Goal: Task Accomplishment & Management: Use online tool/utility

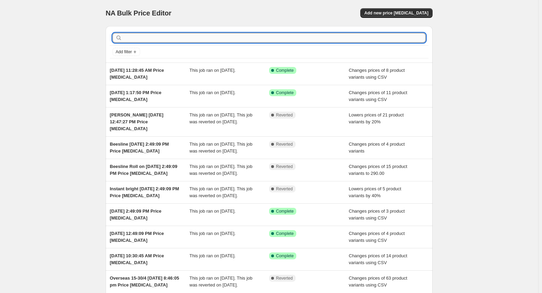
click at [219, 39] on input "text" at bounding box center [274, 38] width 302 height 10
type input "skins"
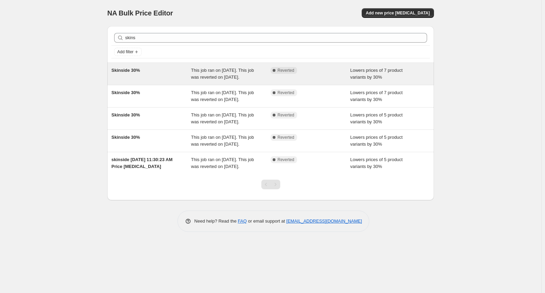
click at [129, 68] on span "Skinside 30%" at bounding box center [125, 70] width 29 height 5
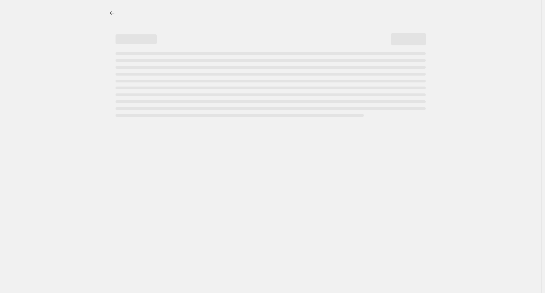
select select "percentage"
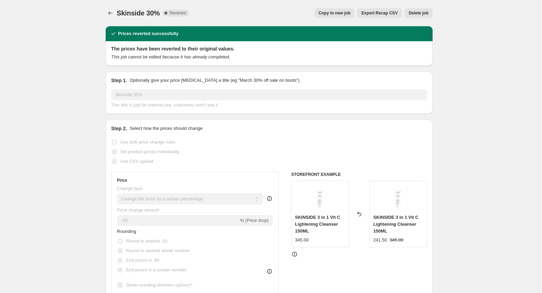
click at [337, 11] on span "Copy to new job" at bounding box center [335, 13] width 32 height 6
select select "percentage"
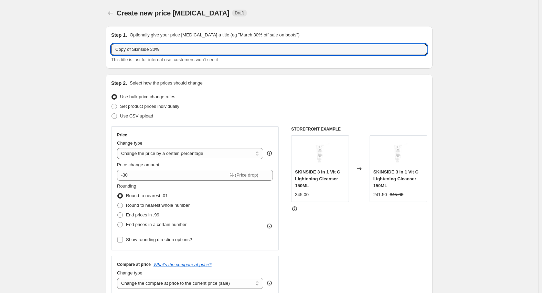
drag, startPoint x: 116, startPoint y: 51, endPoint x: 50, endPoint y: 64, distance: 67.3
type input "Skinside 30%"
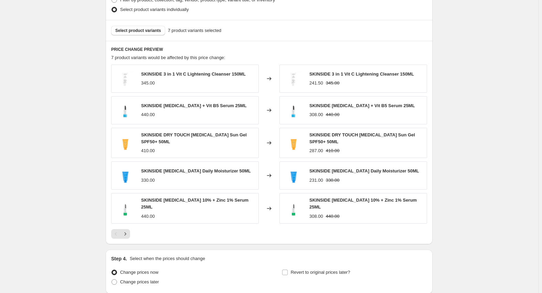
scroll to position [418, 0]
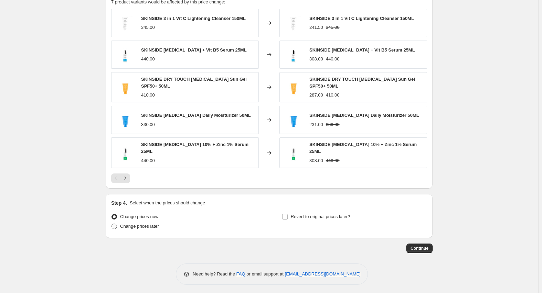
click at [145, 226] on span "Change prices later" at bounding box center [139, 226] width 39 height 5
click at [112, 224] on input "Change prices later" at bounding box center [111, 224] width 0 height 0
radio input "true"
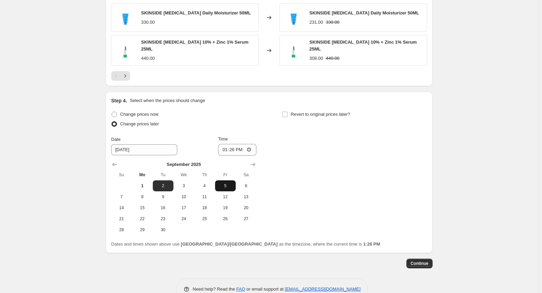
scroll to position [521, 0]
click at [225, 148] on input "13:26" at bounding box center [237, 149] width 39 height 12
click at [231, 148] on input "14:30" at bounding box center [237, 149] width 39 height 12
type input "14:00"
click at [304, 111] on span "Revert to original prices later?" at bounding box center [321, 113] width 60 height 5
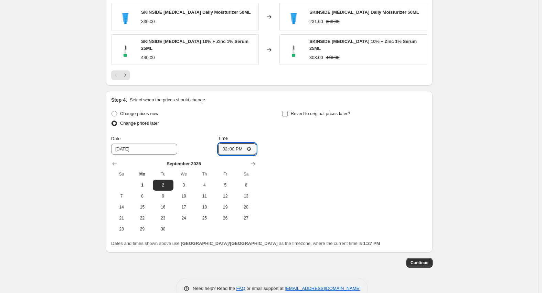
click at [288, 111] on input "Revert to original prices later?" at bounding box center [285, 114] width 6 height 6
checkbox input "true"
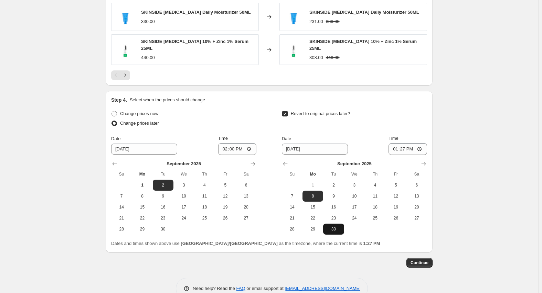
click at [333, 228] on span "30" at bounding box center [333, 230] width 15 height 6
type input "[DATE]"
click at [398, 144] on input "13:27" at bounding box center [407, 149] width 39 height 12
type input "23:59"
click at [386, 245] on div "Dates and times shown above use [GEOGRAPHIC_DATA]/[GEOGRAPHIC_DATA] as the time…" at bounding box center [269, 243] width 316 height 7
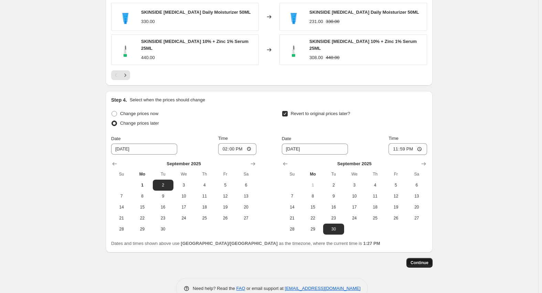
click at [432, 262] on button "Continue" at bounding box center [419, 263] width 26 height 10
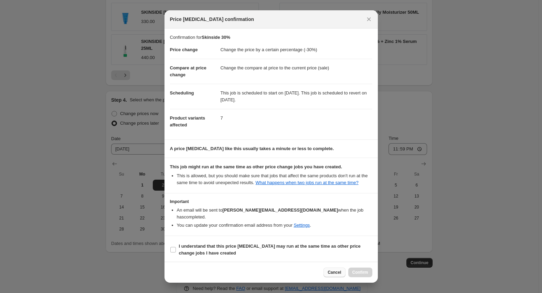
click at [332, 270] on span "Cancel" at bounding box center [333, 273] width 13 height 6
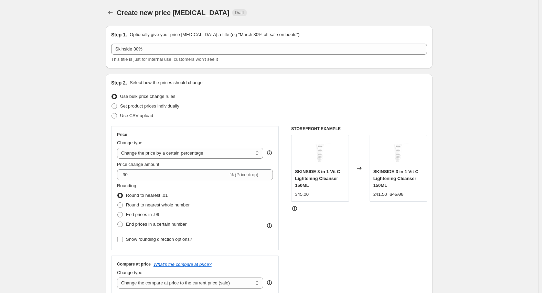
scroll to position [0, 0]
click at [112, 14] on icon "Price change jobs" at bounding box center [110, 13] width 7 height 7
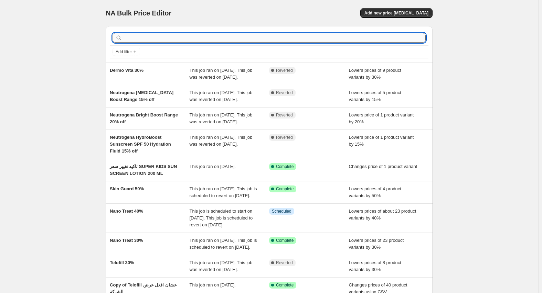
click at [192, 38] on input "text" at bounding box center [274, 38] width 302 height 10
type input "skins"
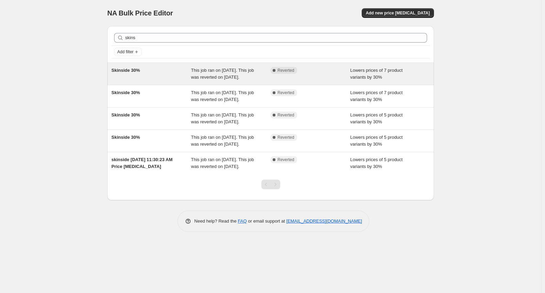
click at [125, 72] on span "Skinside 30%" at bounding box center [125, 70] width 29 height 5
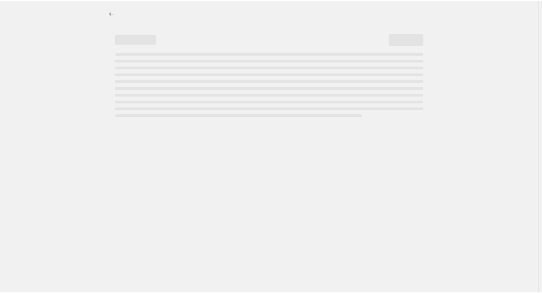
select select "percentage"
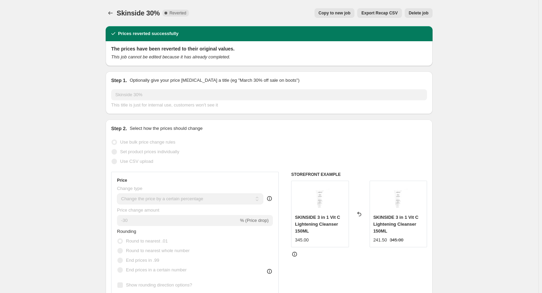
click at [334, 14] on span "Copy to new job" at bounding box center [335, 13] width 32 height 6
select select "percentage"
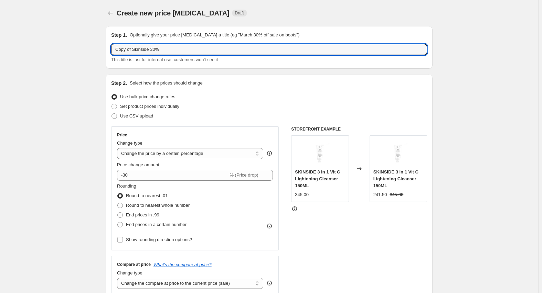
drag, startPoint x: 133, startPoint y: 50, endPoint x: 61, endPoint y: 53, distance: 72.7
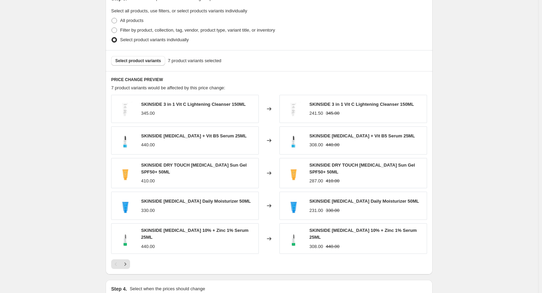
scroll to position [378, 0]
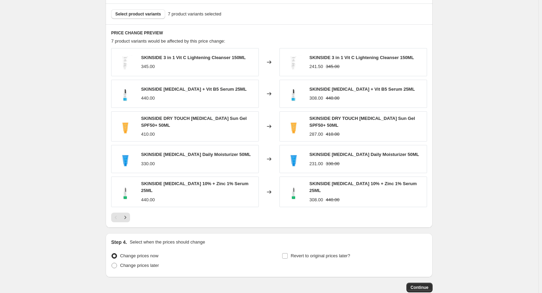
type input "Skinside 30%"
click at [149, 133] on div "410.00" at bounding box center [148, 134] width 14 height 7
click at [152, 99] on div "440.00" at bounding box center [148, 98] width 14 height 7
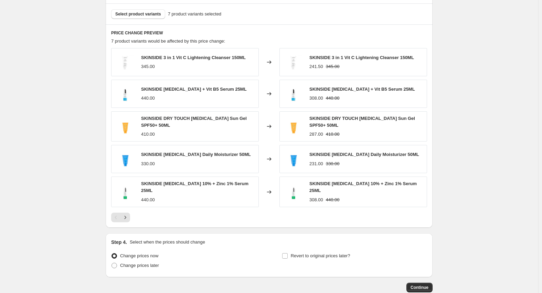
click at [148, 197] on div "440.00" at bounding box center [148, 200] width 14 height 7
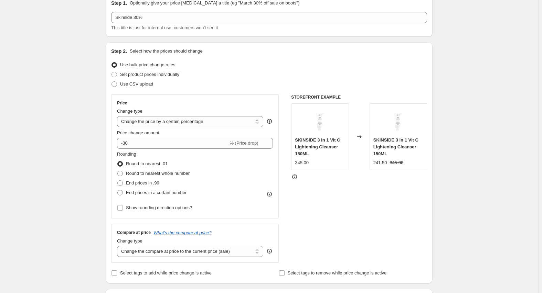
scroll to position [0, 0]
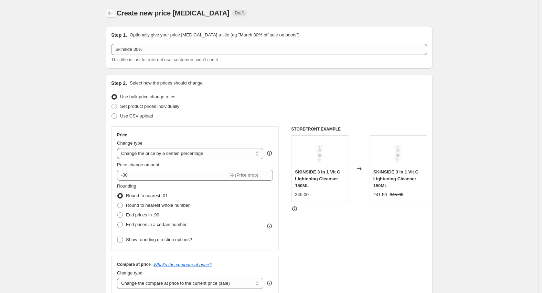
click at [114, 12] on icon "Price change jobs" at bounding box center [110, 13] width 7 height 7
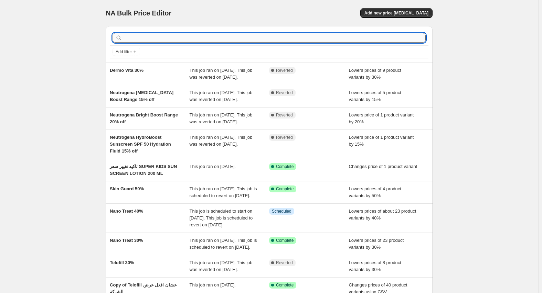
click at [181, 36] on input "text" at bounding box center [274, 38] width 302 height 10
paste input "skins"
type input "skins"
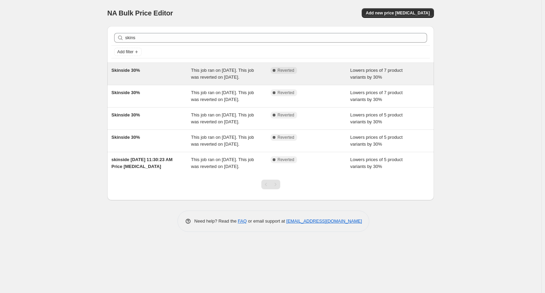
click at [126, 70] on span "Skinside 30%" at bounding box center [125, 70] width 29 height 5
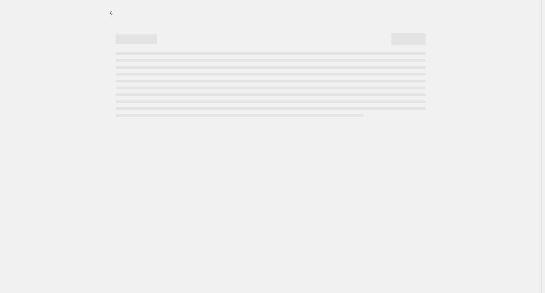
select select "percentage"
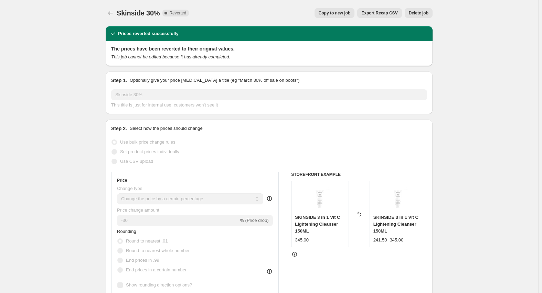
click at [350, 15] on span "Copy to new job" at bounding box center [335, 13] width 32 height 6
select select "percentage"
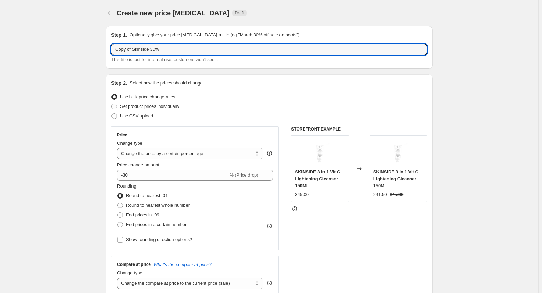
drag, startPoint x: 133, startPoint y: 48, endPoint x: 58, endPoint y: 53, distance: 75.4
type input "Skinside 30%"
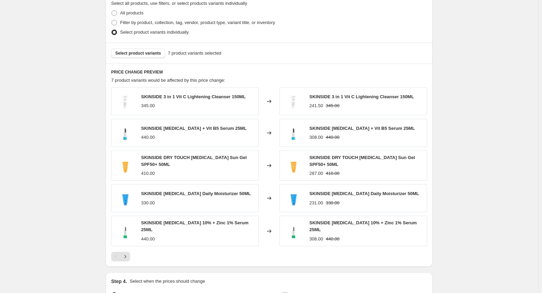
scroll to position [344, 0]
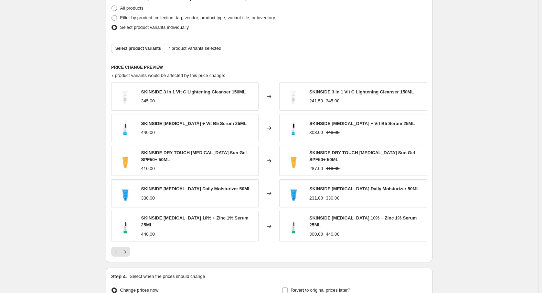
click at [155, 152] on span "SKINSIDE DRY TOUCH [MEDICAL_DATA] Sun Gel SPF50+ 50ML" at bounding box center [194, 156] width 106 height 12
copy span "SKINSIDE DRY TOUCH [MEDICAL_DATA] Sun Gel SPF50+ 50ML"
click at [152, 101] on div "345.00" at bounding box center [148, 101] width 14 height 7
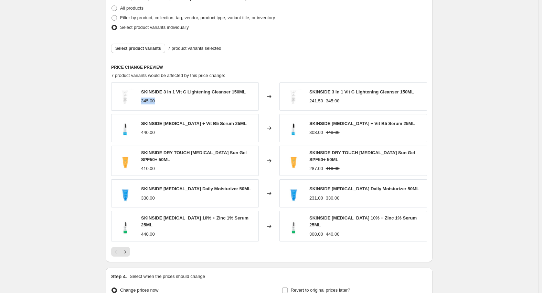
click at [152, 101] on div "345.00" at bounding box center [148, 101] width 14 height 7
click at [147, 170] on div "410.00" at bounding box center [148, 168] width 14 height 7
click at [151, 131] on div "440.00" at bounding box center [148, 132] width 14 height 7
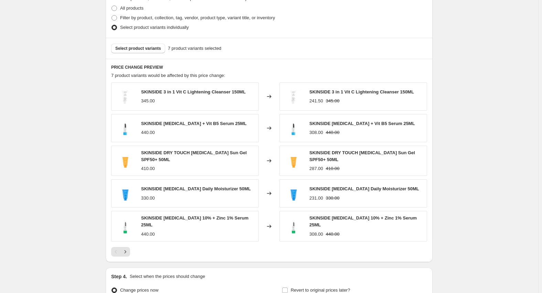
click at [148, 226] on div "SKINSIDE [MEDICAL_DATA] 10% + Zinc 1% Serum 25ML 440.00" at bounding box center [198, 226] width 114 height 23
click at [150, 200] on div "330.00" at bounding box center [148, 198] width 14 height 7
click at [132, 250] on div at bounding box center [269, 252] width 316 height 10
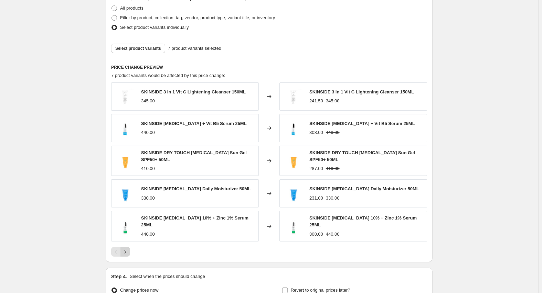
click at [129, 250] on icon "Next" at bounding box center [125, 252] width 7 height 7
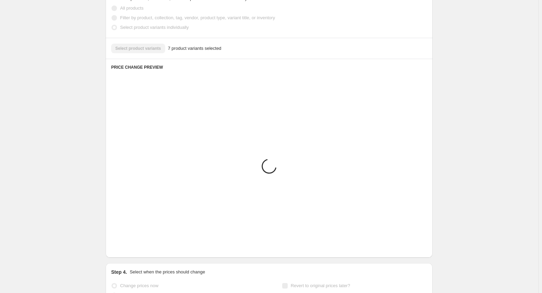
scroll to position [321, 0]
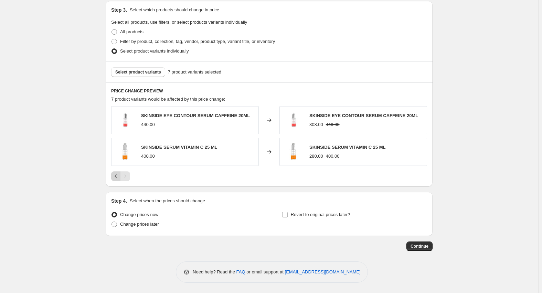
click at [118, 176] on icon "Previous" at bounding box center [115, 176] width 7 height 7
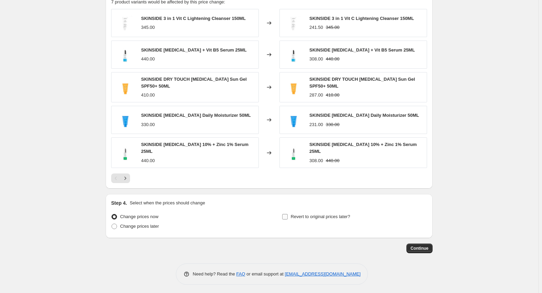
click at [315, 216] on span "Revert to original prices later?" at bounding box center [321, 216] width 60 height 5
click at [288, 216] on input "Revert to original prices later?" at bounding box center [285, 217] width 6 height 6
checkbox input "true"
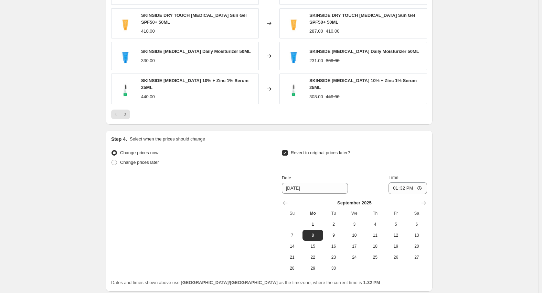
scroll to position [535, 0]
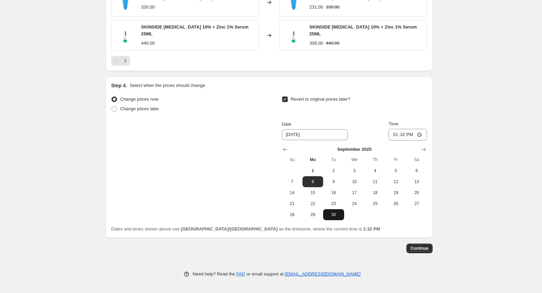
click at [341, 214] on span "30" at bounding box center [333, 215] width 15 height 6
type input "[DATE]"
click at [394, 134] on input "13:32" at bounding box center [407, 135] width 39 height 12
type input "23:59"
click at [420, 246] on span "Continue" at bounding box center [419, 249] width 18 height 6
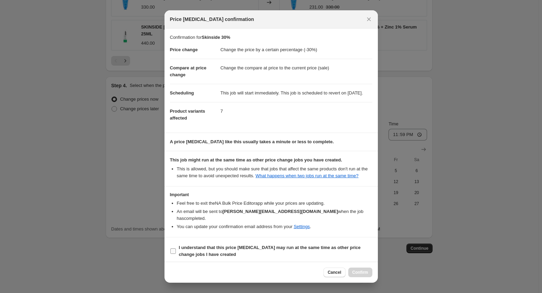
click at [190, 249] on b "I understand that this price [MEDICAL_DATA] may run at the same time as other p…" at bounding box center [270, 251] width 182 height 12
click at [176, 249] on input "I understand that this price [MEDICAL_DATA] may run at the same time as other p…" at bounding box center [173, 252] width 6 height 6
checkbox input "true"
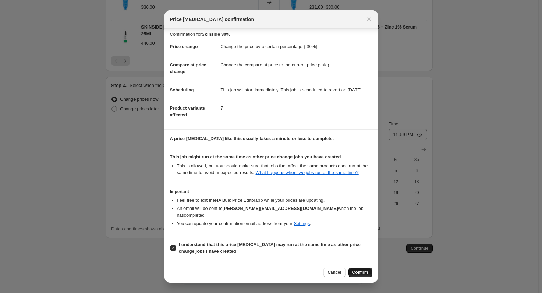
click at [358, 274] on span "Confirm" at bounding box center [360, 273] width 16 height 6
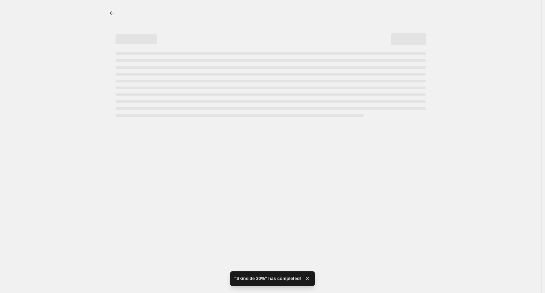
select select "percentage"
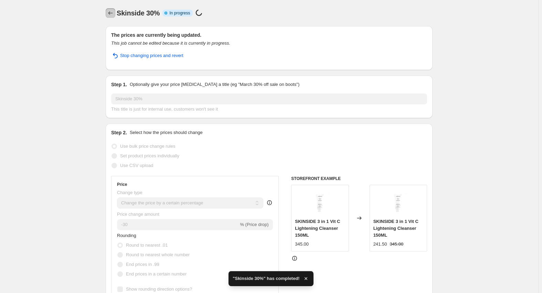
click at [113, 12] on icon "Price change jobs" at bounding box center [110, 13] width 7 height 7
